Goal: Navigation & Orientation: Find specific page/section

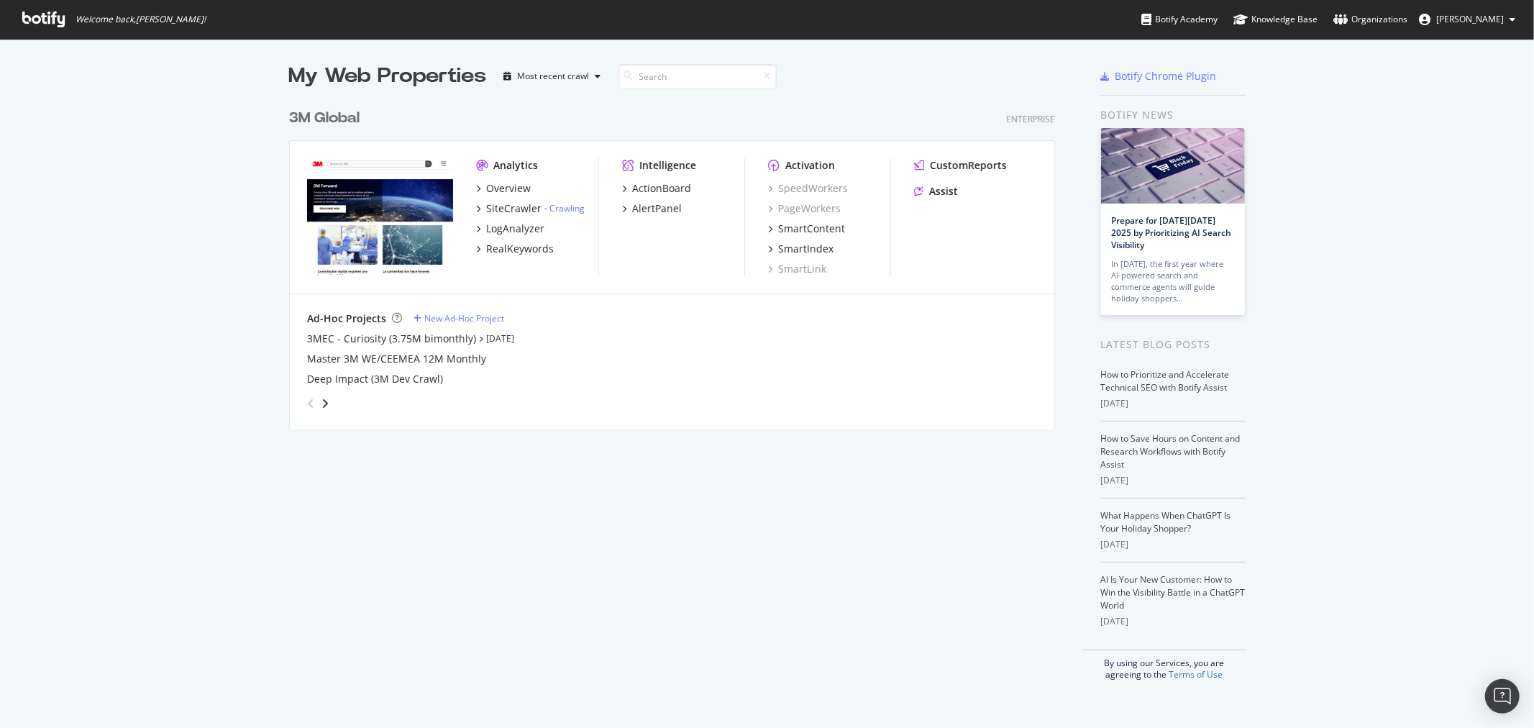
scroll to position [716, 1510]
click at [342, 116] on div "3M Global" at bounding box center [324, 118] width 70 height 21
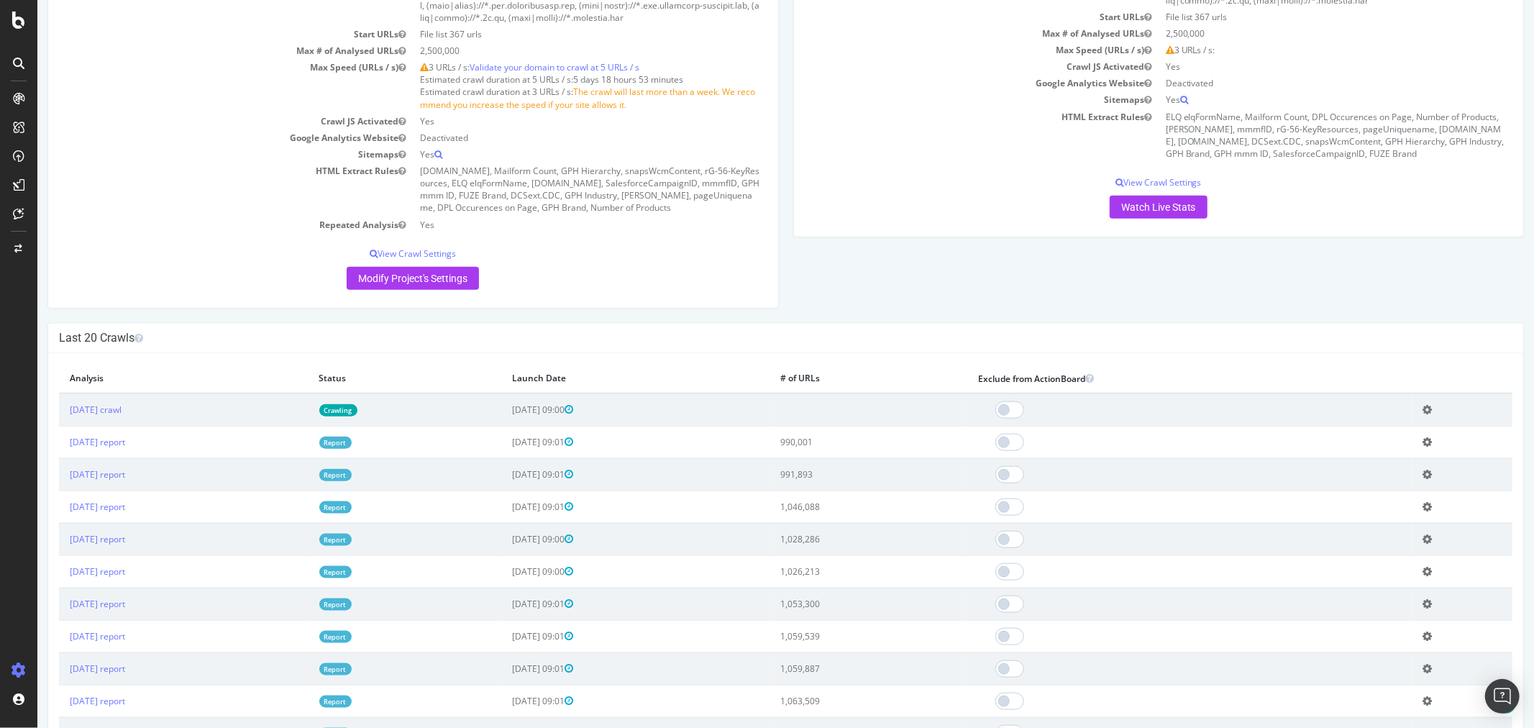
scroll to position [1438, 0]
